Goal: Transaction & Acquisition: Purchase product/service

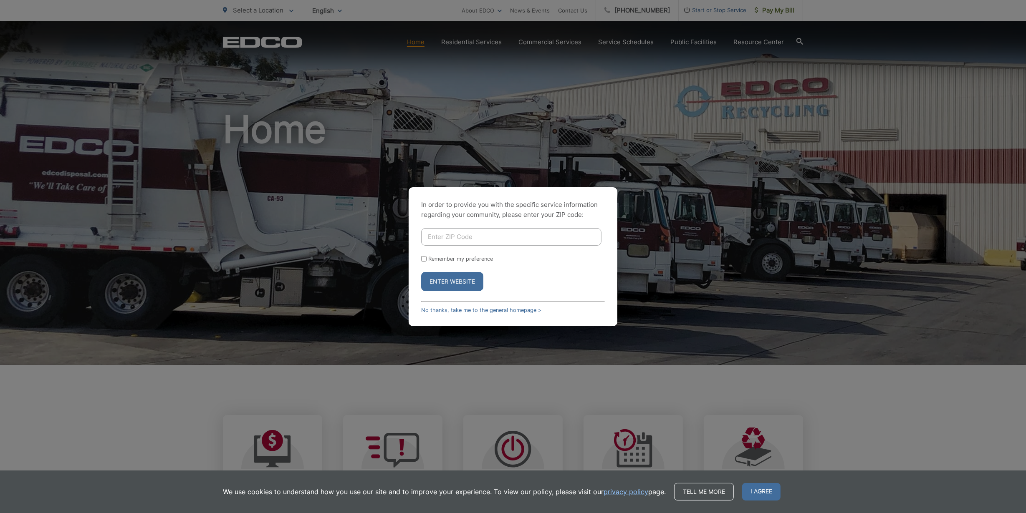
click at [442, 240] on input "Enter ZIP Code" at bounding box center [511, 237] width 180 height 18
type input "91935"
click at [422, 257] on input "Remember my preference" at bounding box center [423, 258] width 5 height 5
checkbox input "true"
click at [443, 279] on button "Enter Website" at bounding box center [452, 281] width 62 height 19
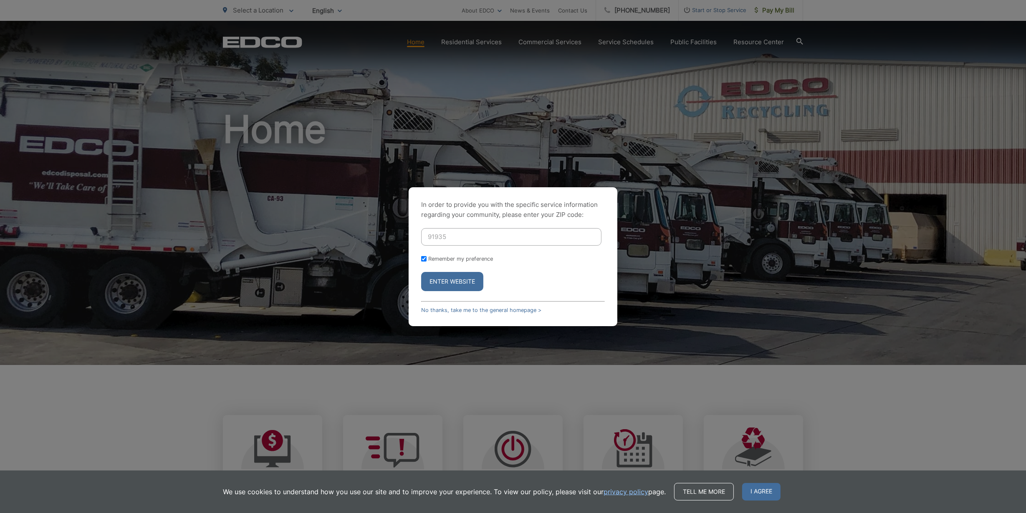
click at [443, 279] on button "Enter Website" at bounding box center [452, 281] width 62 height 19
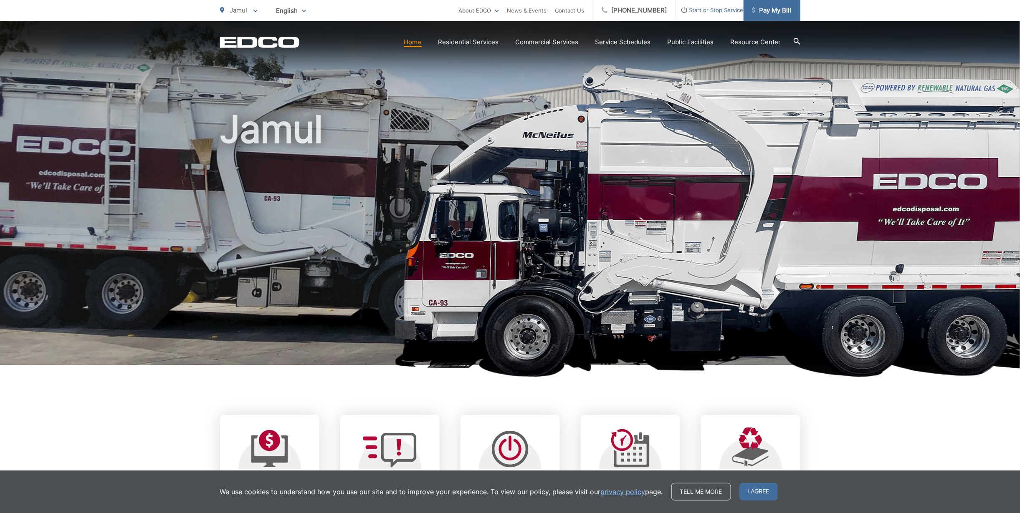
click at [777, 9] on span "Pay My Bill" at bounding box center [772, 10] width 40 height 10
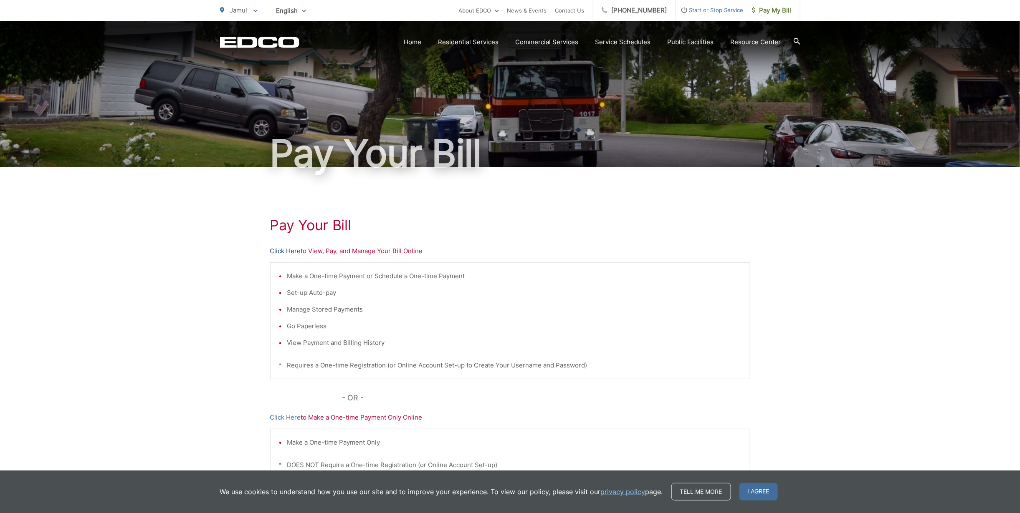
click at [286, 250] on link "Click Here" at bounding box center [285, 251] width 31 height 10
